Goal: Find specific page/section: Find specific page/section

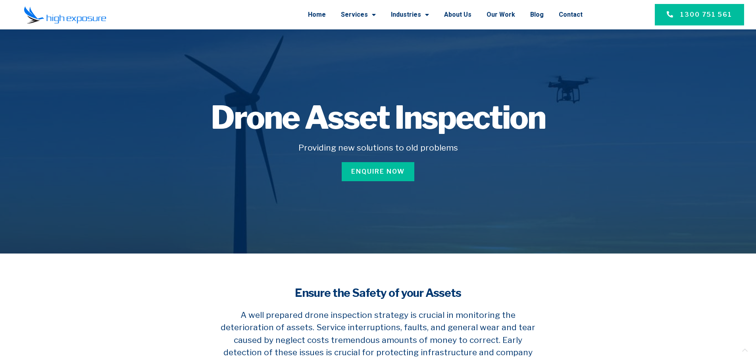
click at [106, 228] on div at bounding box center [378, 141] width 756 height 224
click at [80, 27] on div at bounding box center [65, 14] width 119 height 29
click at [80, 23] on img at bounding box center [65, 15] width 83 height 18
